Goal: Transaction & Acquisition: Obtain resource

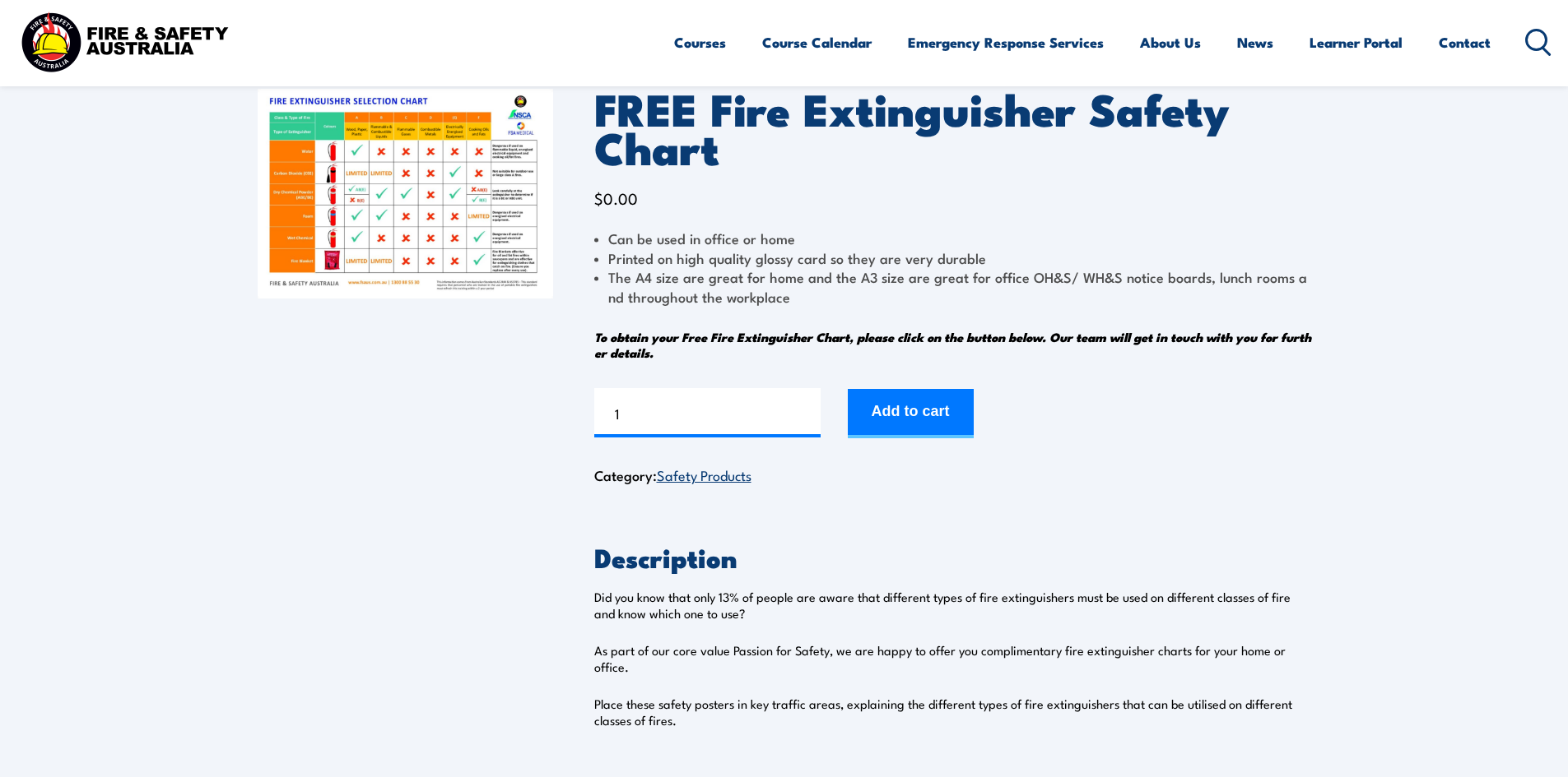
scroll to position [82, 0]
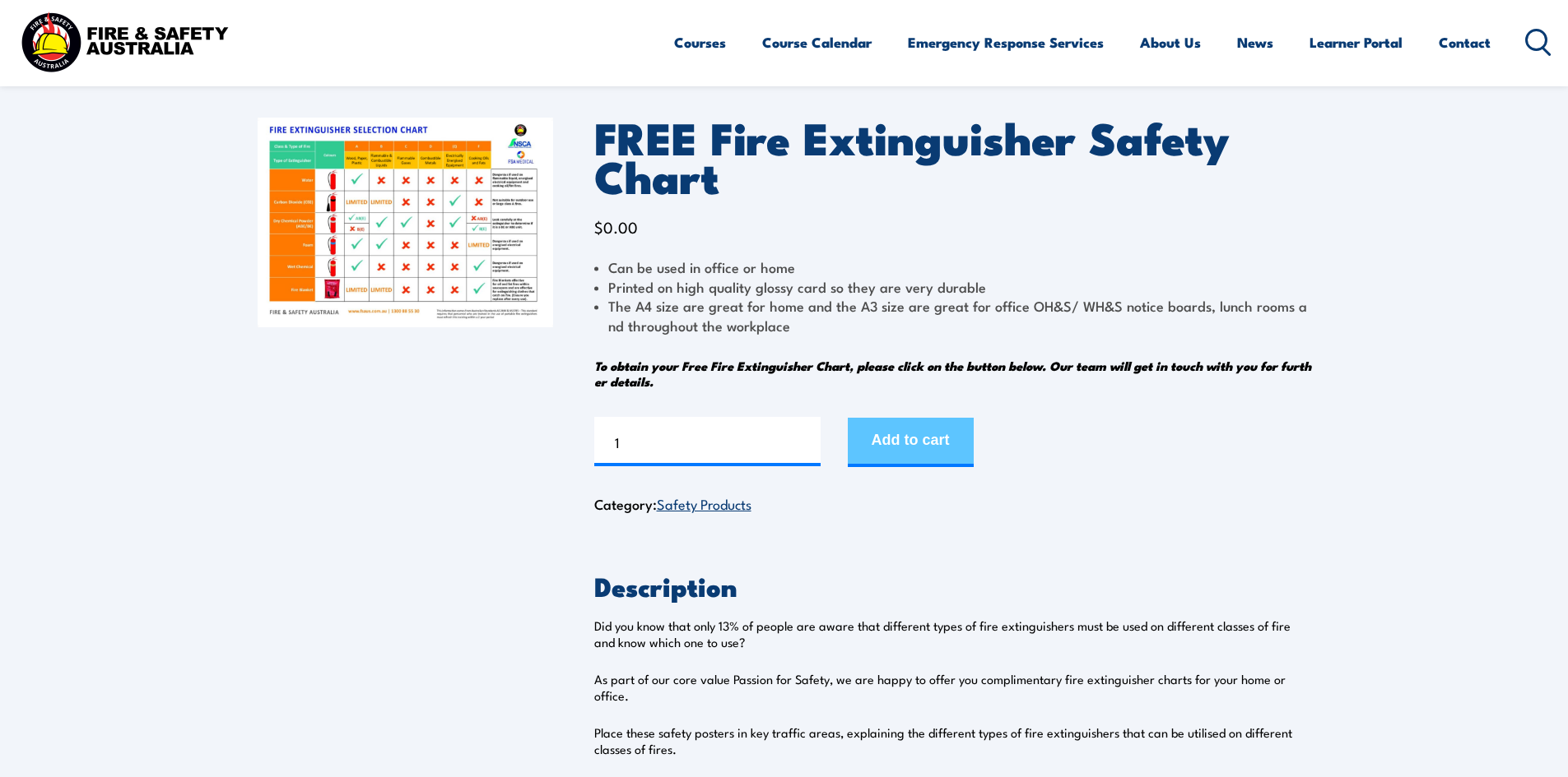
click at [918, 437] on button "Add to cart" at bounding box center [910, 442] width 126 height 49
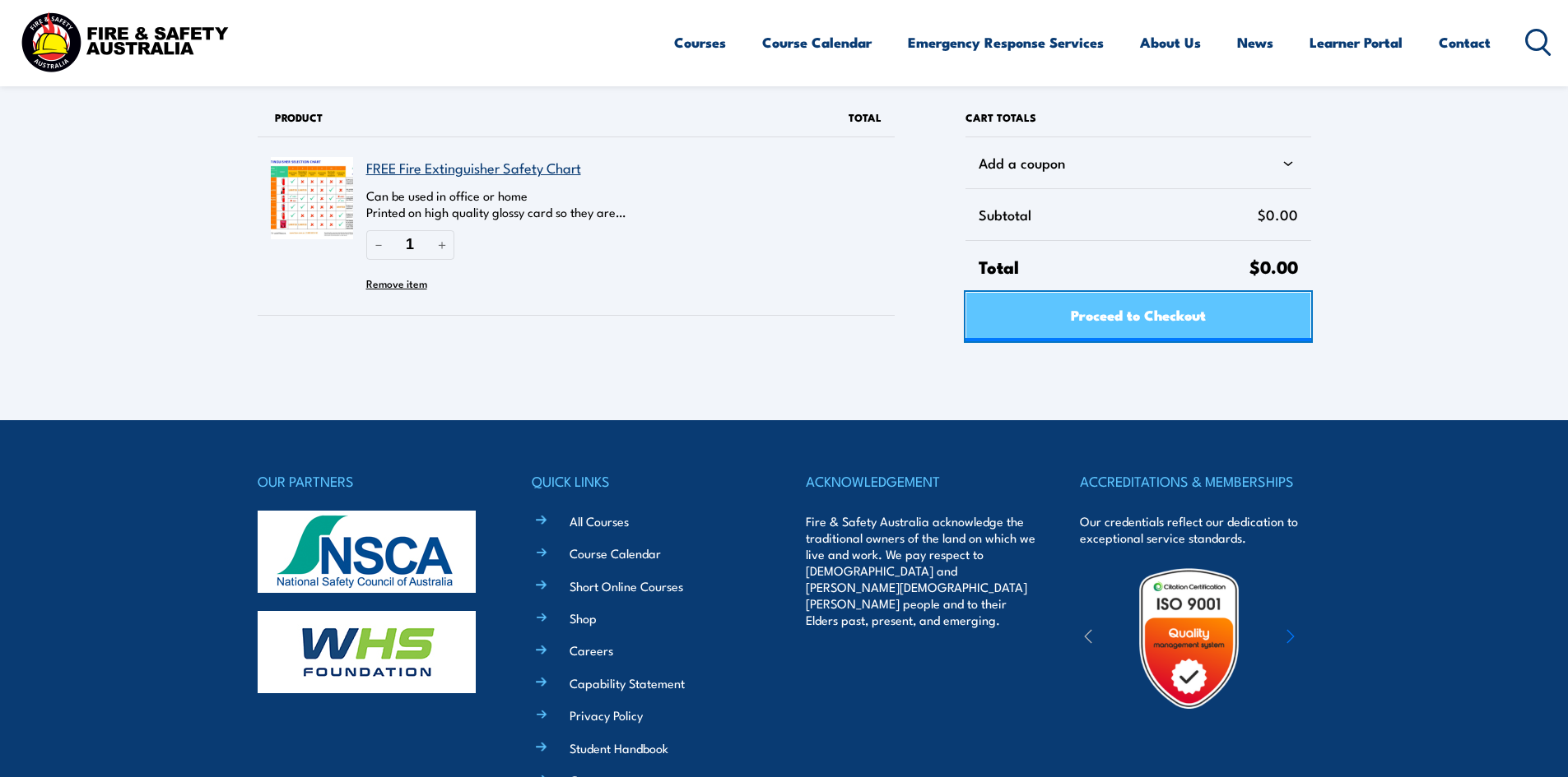
click at [1155, 312] on span "Proceed to Checkout" at bounding box center [1138, 314] width 135 height 43
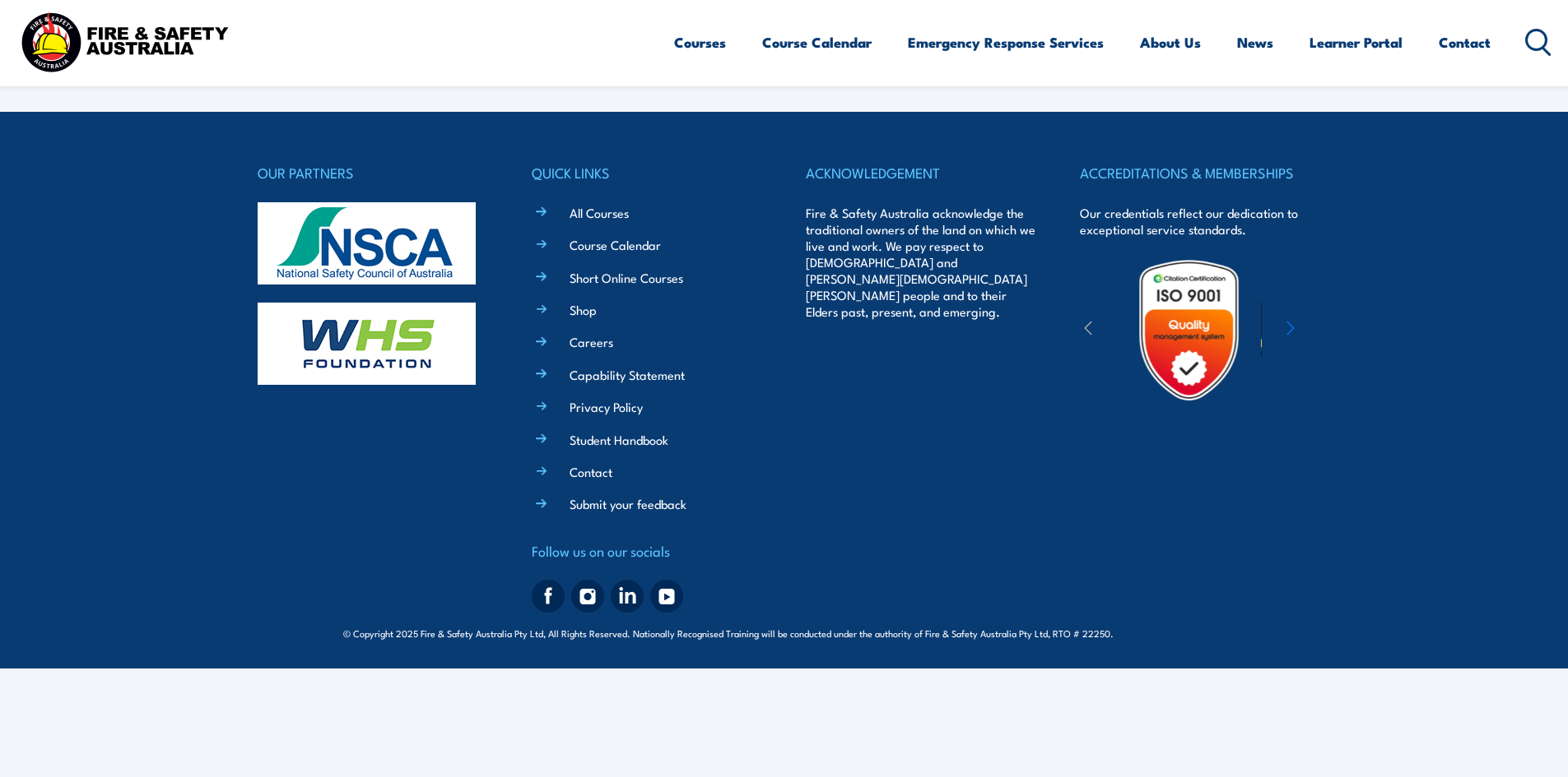
select select "VIC"
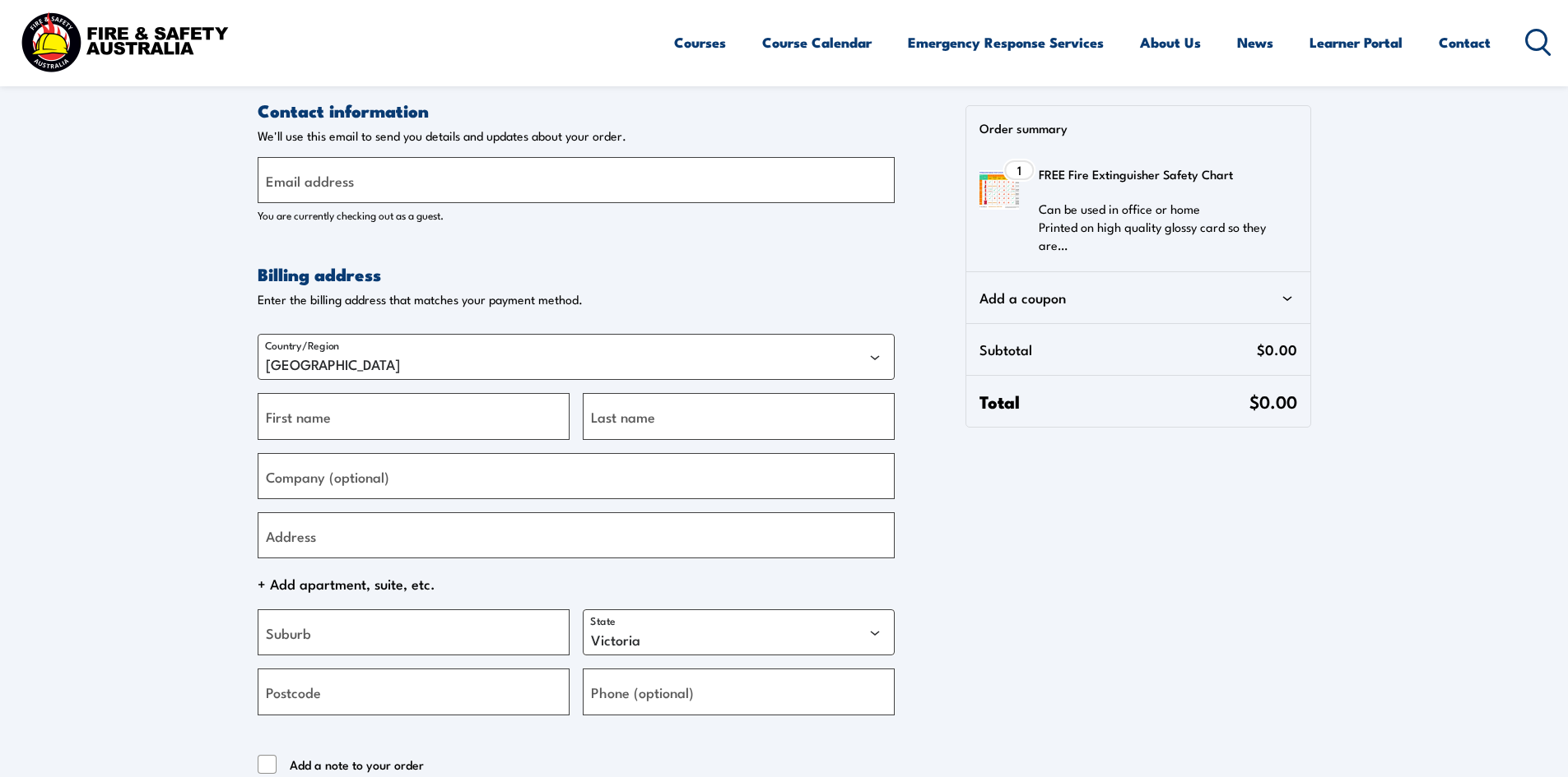
click at [334, 181] on label "Email address" at bounding box center [309, 181] width 88 height 23
click at [334, 181] on input "Email address" at bounding box center [576, 180] width 637 height 46
type input "[EMAIL_ADDRESS][DOMAIN_NAME]"
type input "472 Boundary Road"
type input "Derrimut"
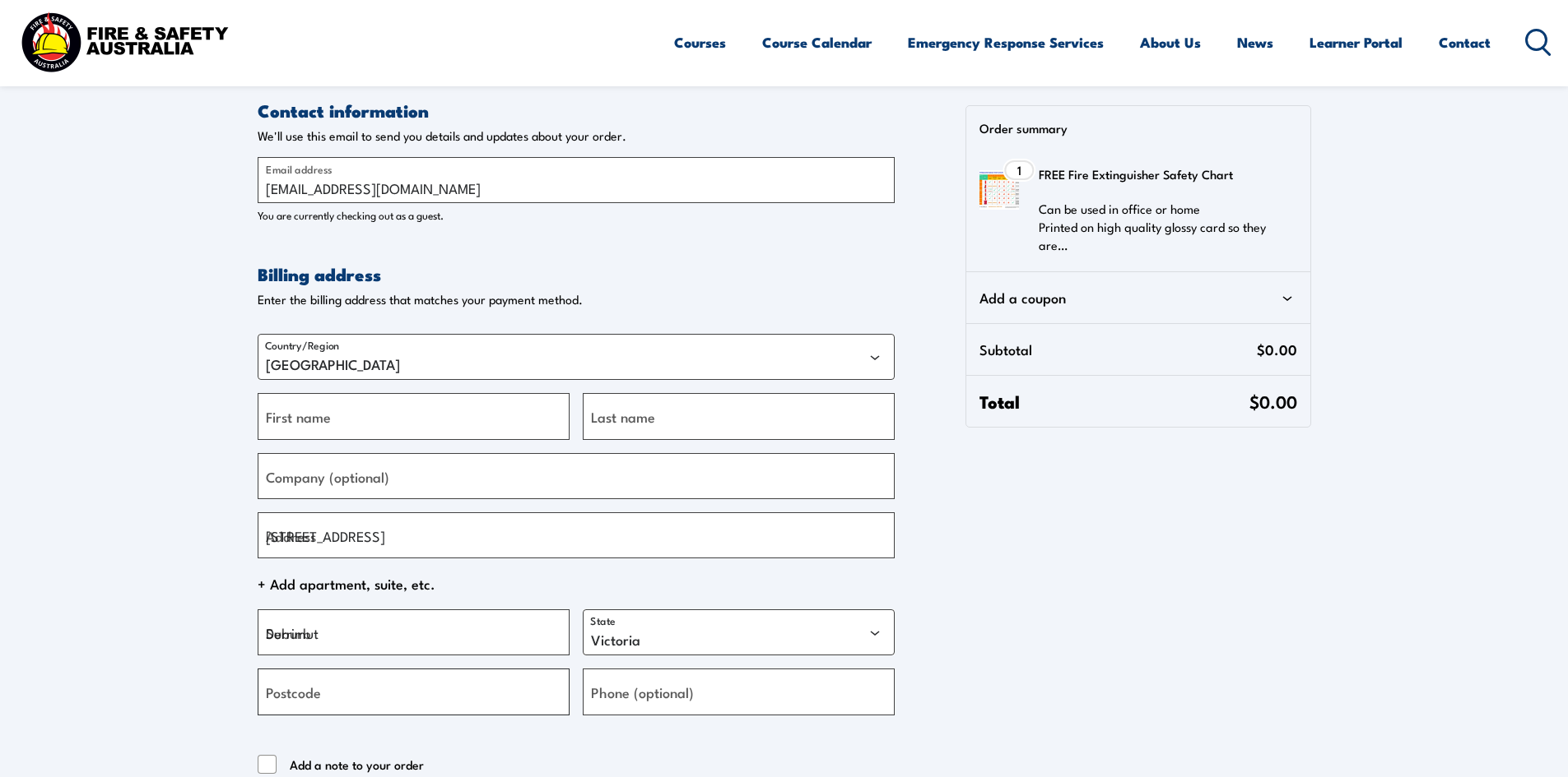
type input "3026"
click at [399, 543] on input "472 Boundary Road" at bounding box center [576, 535] width 637 height 46
type input "4"
type input "1/383 Boundary Rd"
click at [347, 639] on input "Derrimut" at bounding box center [414, 632] width 312 height 46
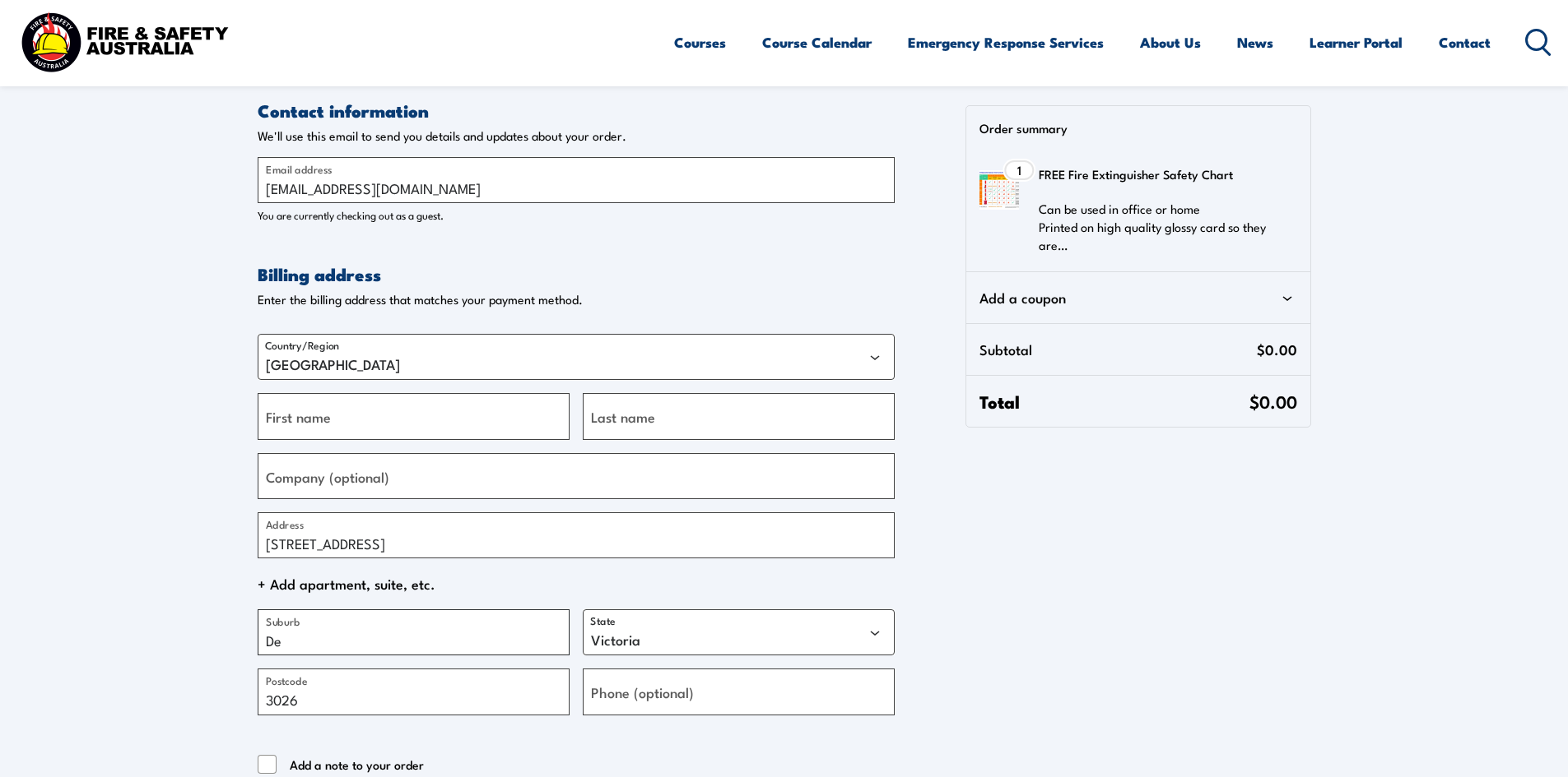
type input "D"
type input "Truganina"
click at [320, 708] on input "3026" at bounding box center [414, 691] width 312 height 46
type input "3029"
click at [328, 416] on label "First name" at bounding box center [298, 417] width 65 height 23
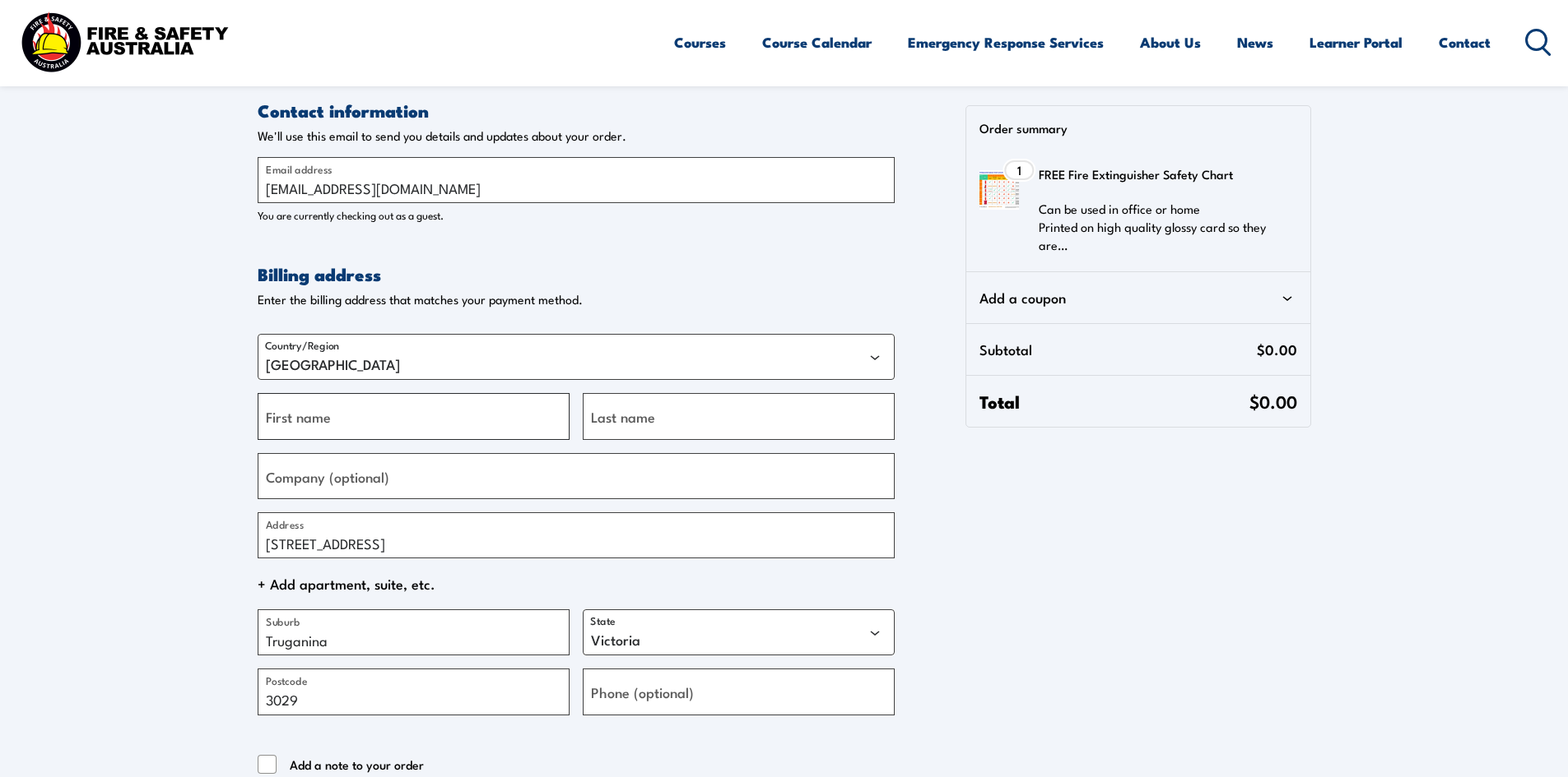
click at [328, 416] on input "First name" at bounding box center [414, 416] width 312 height 46
type input "Doug"
type input "Kwiat"
type input "+61481772259"
type input "Doug"
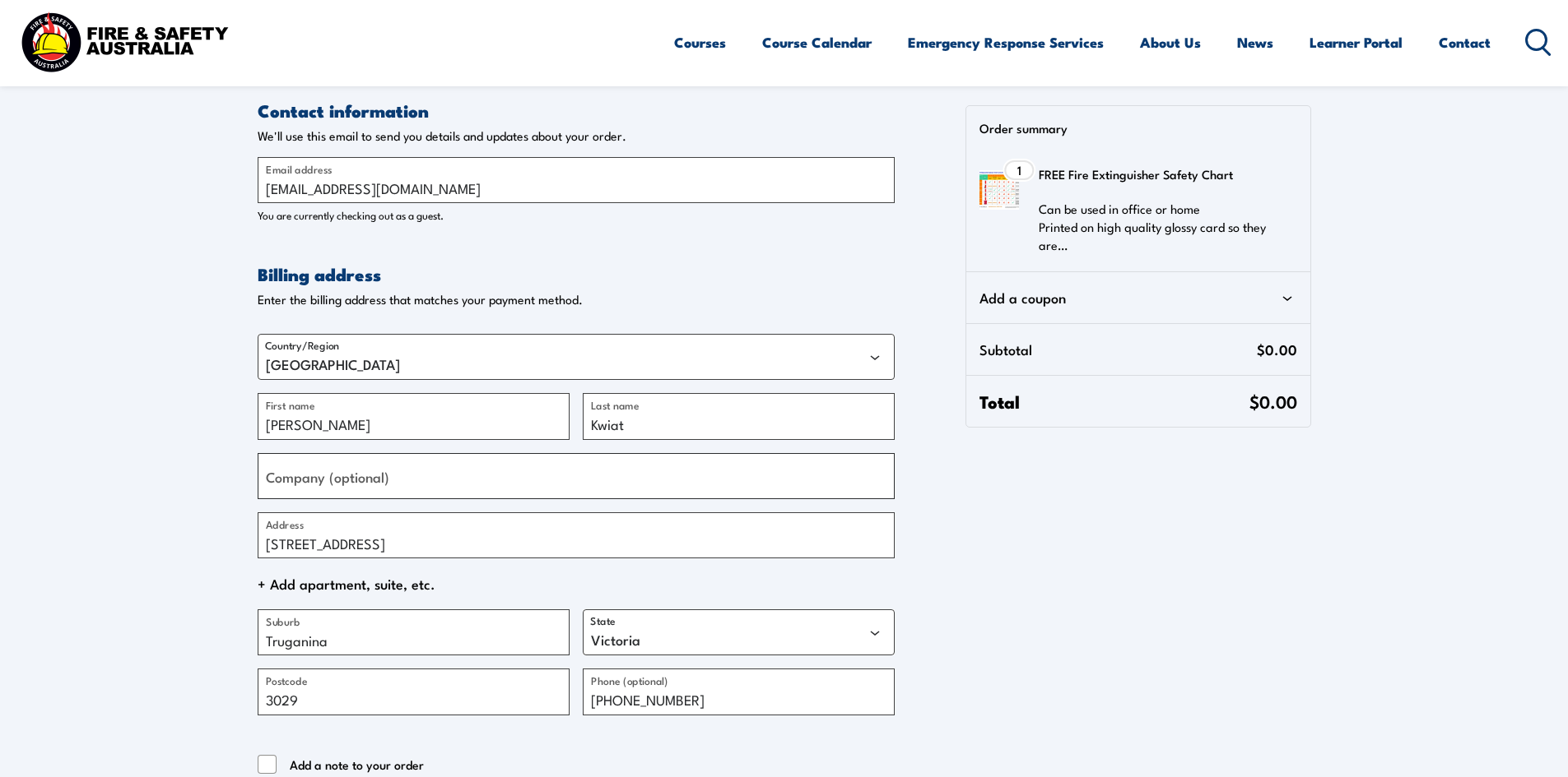
click at [394, 468] on input "Company (optional)" at bounding box center [576, 476] width 637 height 46
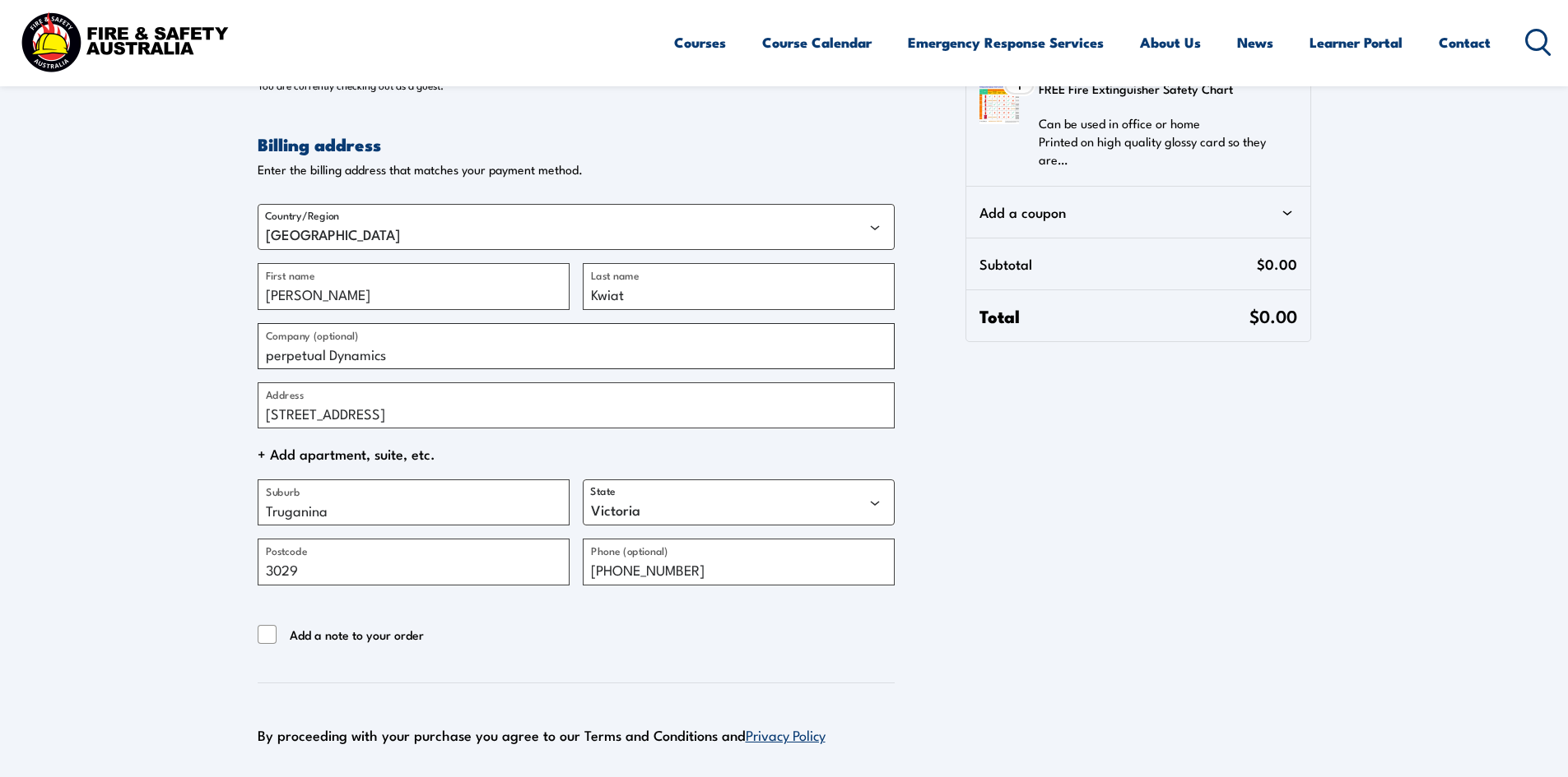
scroll to position [494, 0]
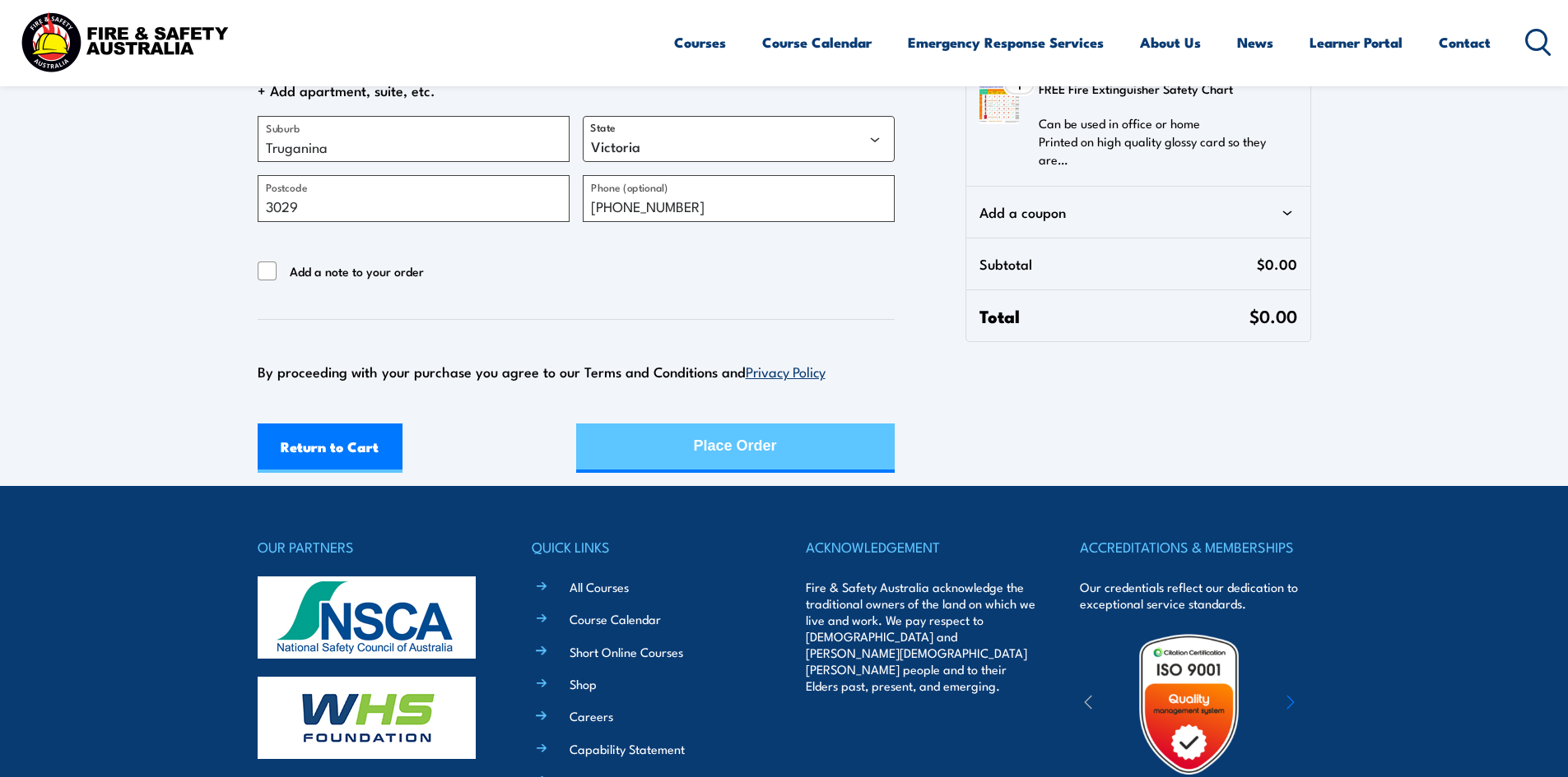
type input "perpetual Dynamics"
click at [751, 451] on div "Place Order" at bounding box center [736, 446] width 83 height 43
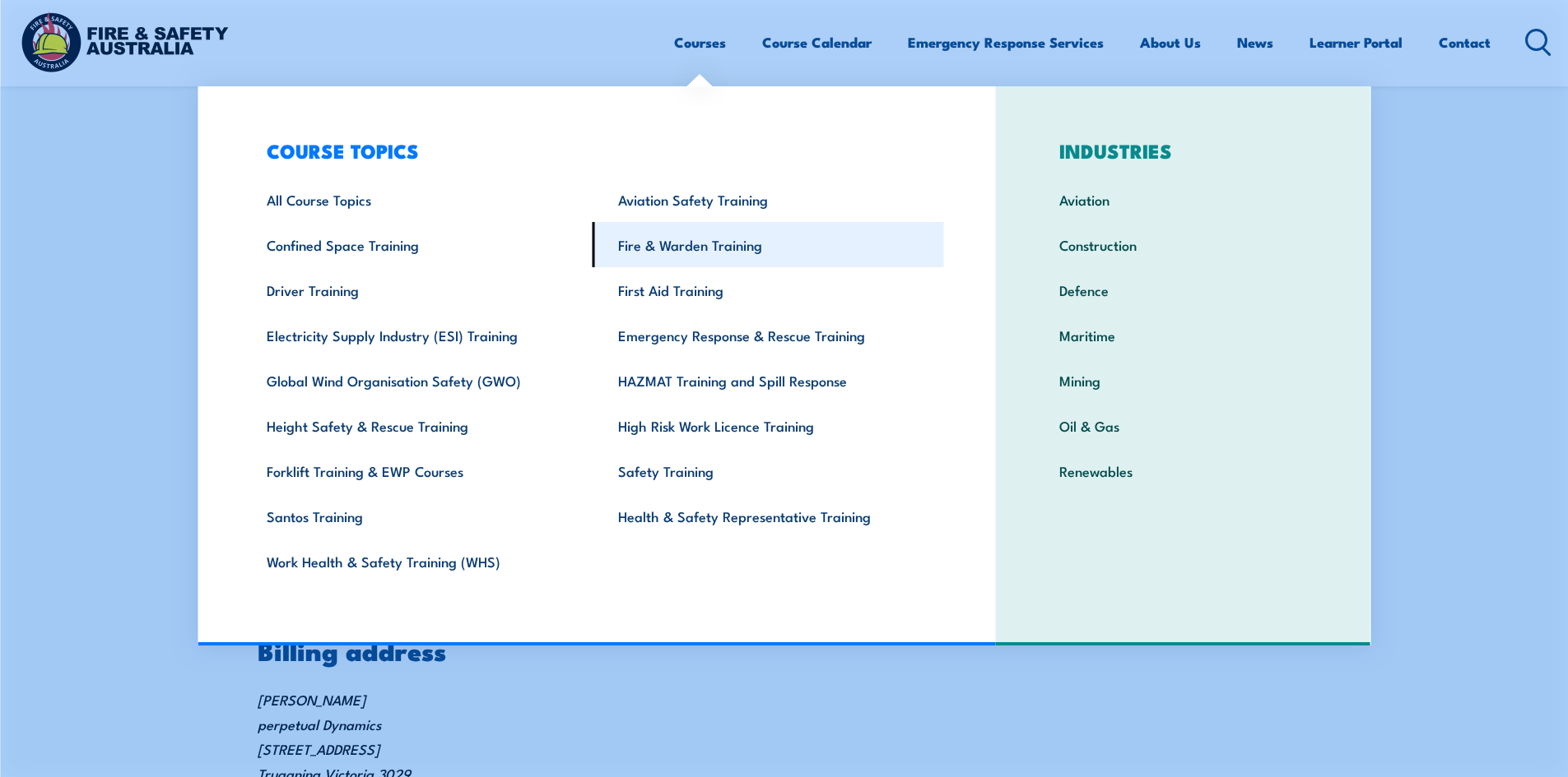
click at [694, 243] on link "Fire & Warden Training" at bounding box center [768, 245] width 352 height 45
